Goal: Task Accomplishment & Management: Manage account settings

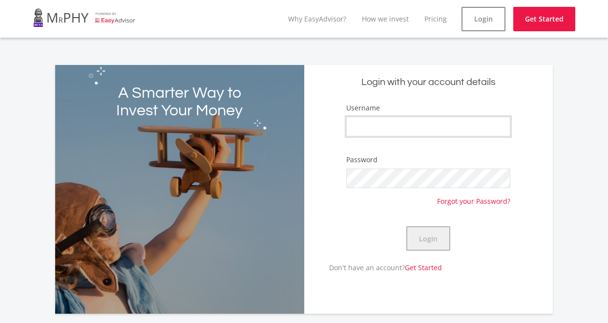
type input "mountainrock"
click at [431, 241] on button "Login" at bounding box center [428, 238] width 44 height 24
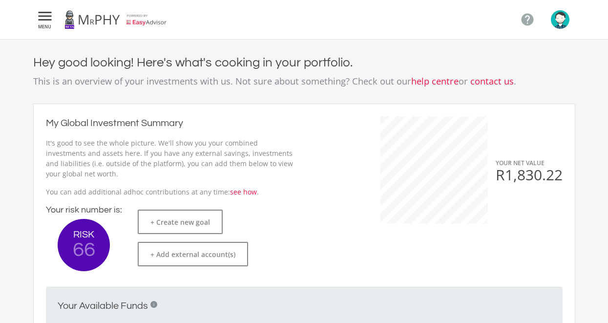
click at [45, 21] on icon "" at bounding box center [45, 16] width 18 height 12
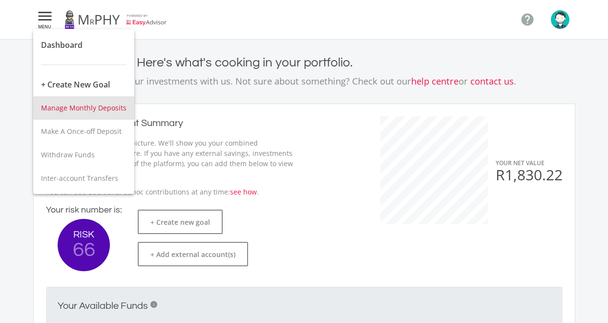
click at [100, 106] on span "Manage Monthly Deposits" at bounding box center [83, 107] width 85 height 9
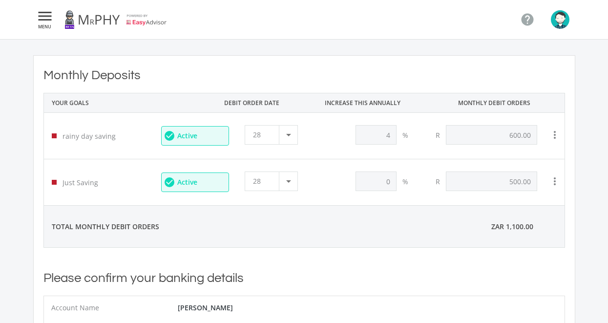
click at [564, 22] on img "button" at bounding box center [559, 19] width 19 height 19
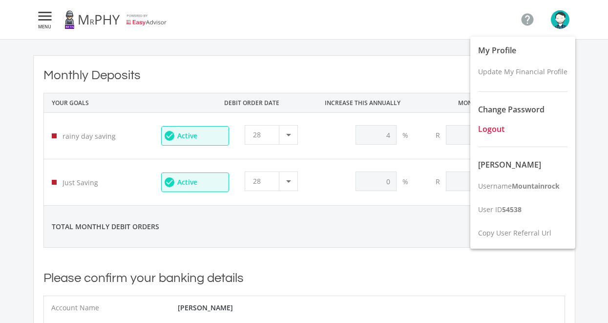
click at [503, 127] on span "Logout" at bounding box center [491, 128] width 26 height 11
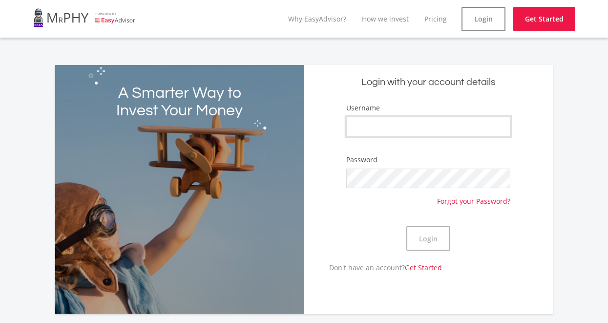
type input "mountainrock"
